Goal: Manage account settings

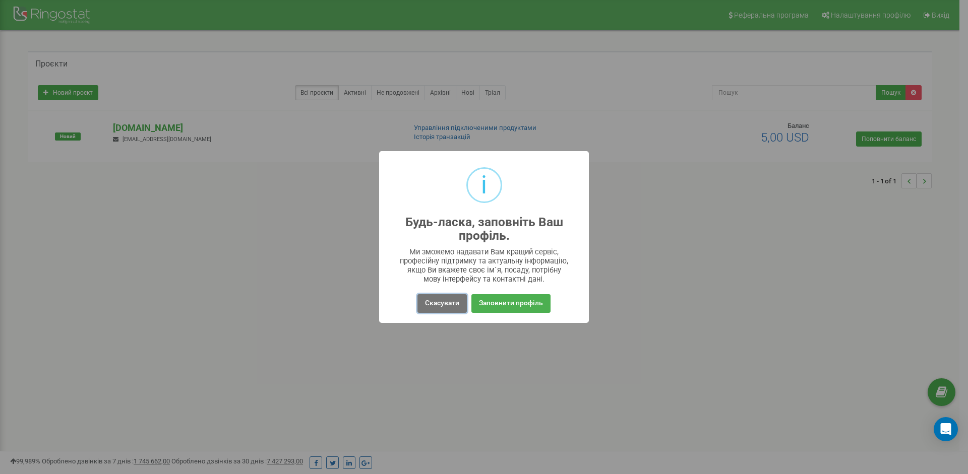
click at [435, 298] on button "Скасувати" at bounding box center [441, 303] width 49 height 19
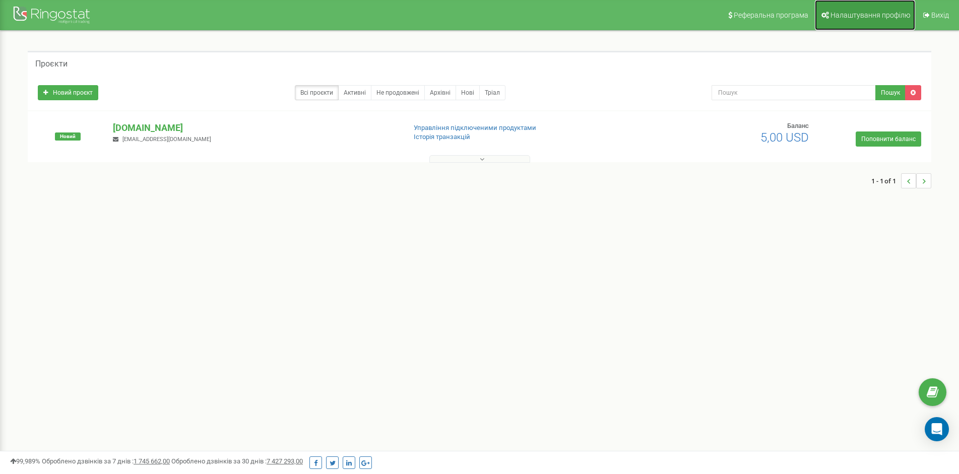
click at [870, 19] on span "Налаштування профілю" at bounding box center [871, 15] width 80 height 8
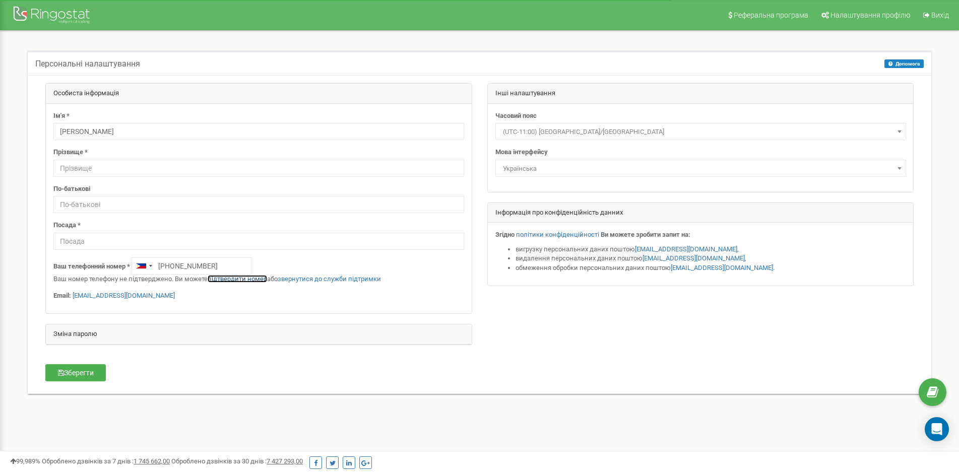
click at [246, 278] on link "підтвердити номер" at bounding box center [237, 279] width 59 height 8
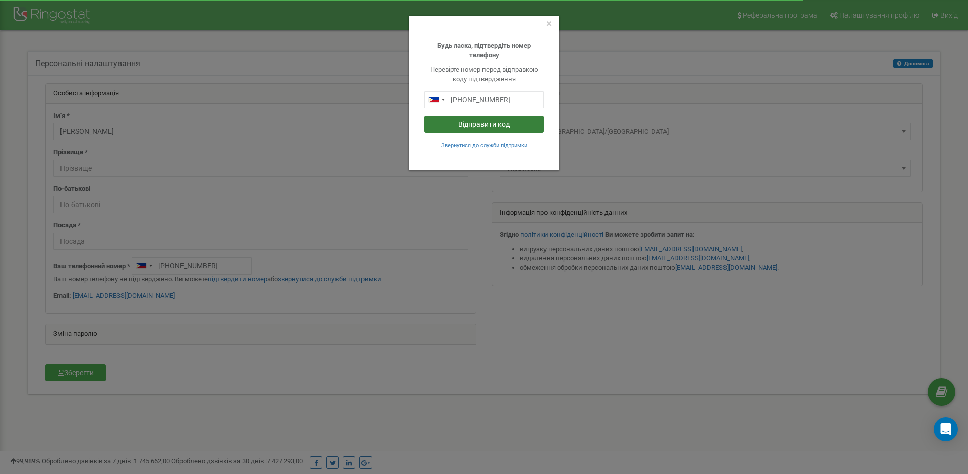
click at [493, 126] on button "Відправити код" at bounding box center [484, 124] width 120 height 17
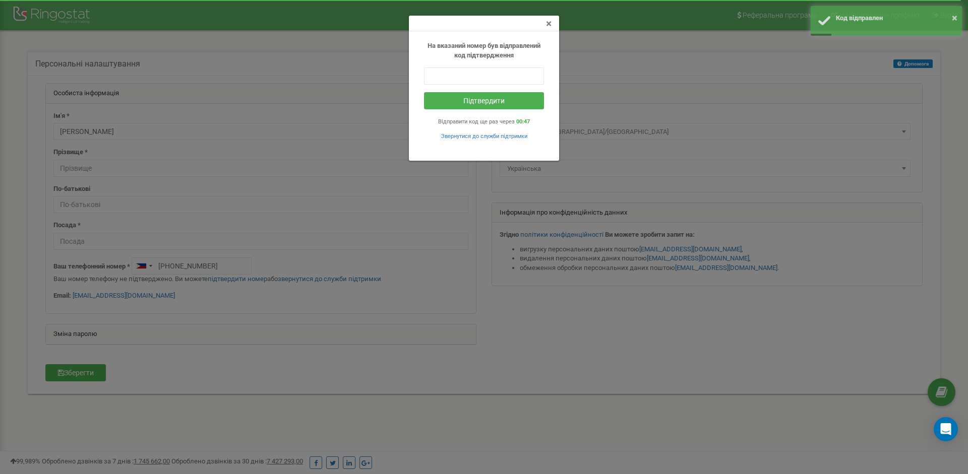
click at [548, 26] on span "×" at bounding box center [549, 24] width 6 height 12
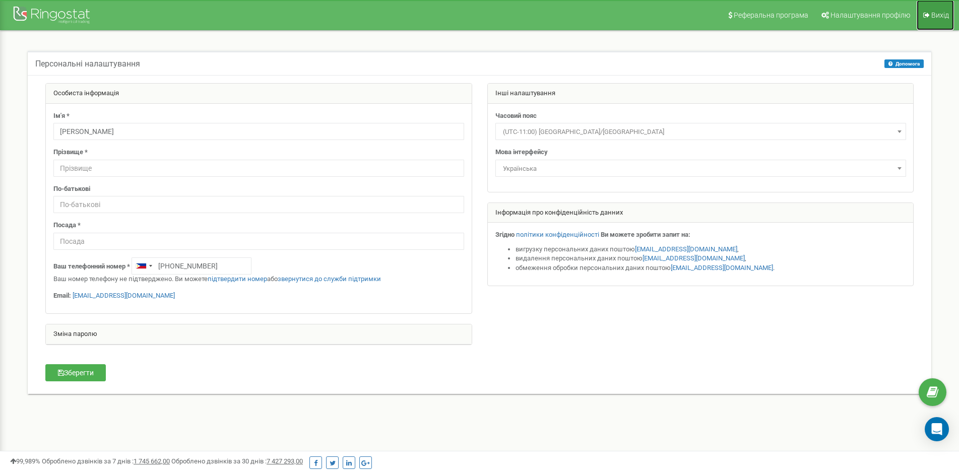
click at [937, 15] on span "Вихід" at bounding box center [940, 15] width 18 height 8
